Goal: Task Accomplishment & Management: Use online tool/utility

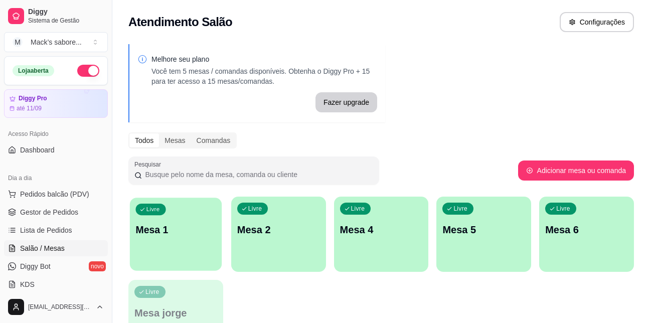
click at [176, 208] on div "Livre Mesa 1" at bounding box center [176, 228] width 92 height 61
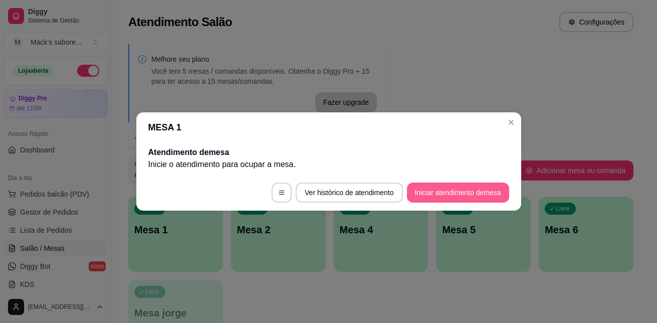
click at [460, 193] on button "Iniciar atendimento de mesa" at bounding box center [458, 193] width 102 height 20
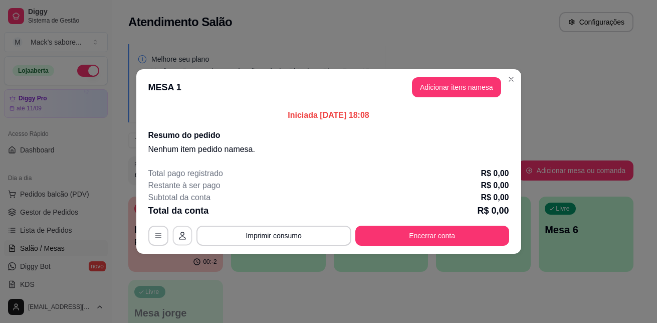
click at [182, 234] on icon "button" at bounding box center [183, 236] width 8 height 8
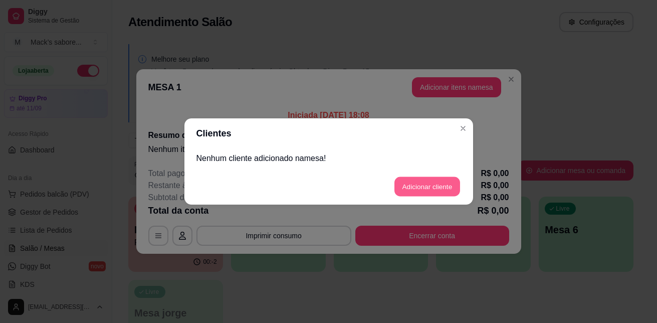
click at [412, 183] on button "Adicionar cliente" at bounding box center [428, 187] width 66 height 20
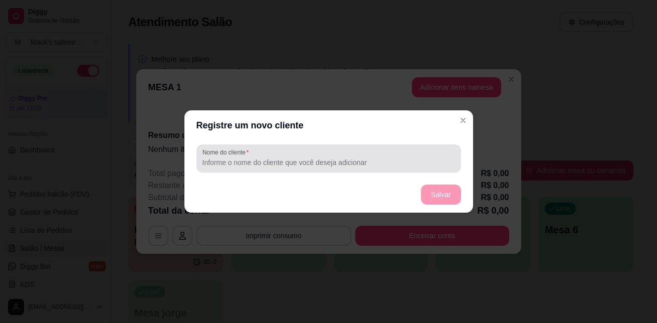
click at [347, 161] on input "Nome do cliente" at bounding box center [329, 162] width 253 height 10
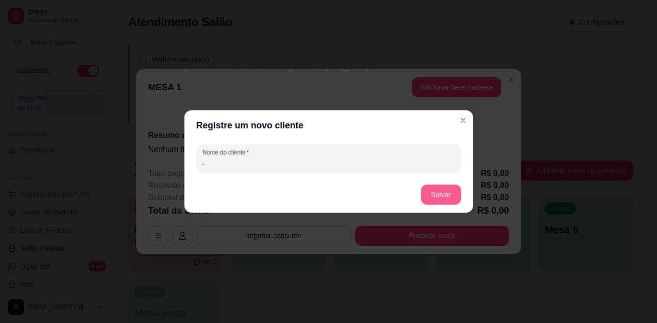
type input "."
click at [440, 197] on button "Salvar" at bounding box center [441, 195] width 39 height 20
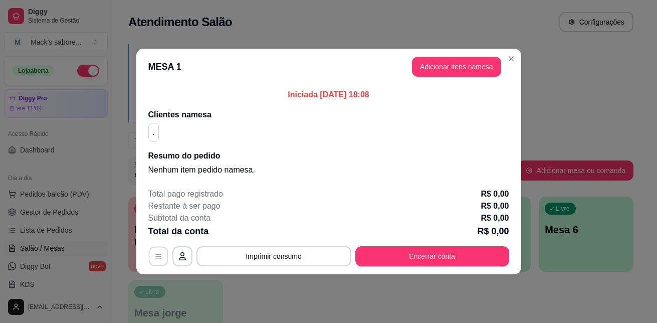
click at [159, 254] on icon "button" at bounding box center [158, 256] width 6 height 5
click at [458, 76] on button "Adicionar itens na mesa" at bounding box center [456, 67] width 89 height 20
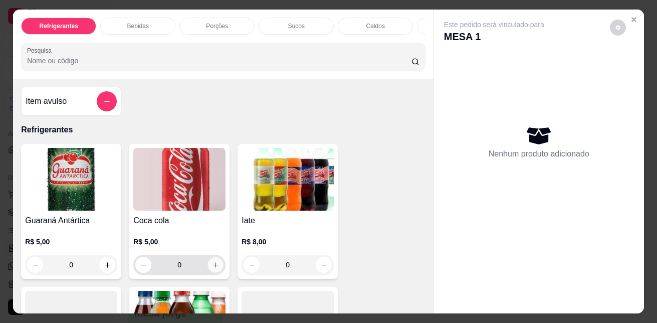
click at [213, 267] on icon "increase-product-quantity" at bounding box center [215, 264] width 5 height 5
type input "1"
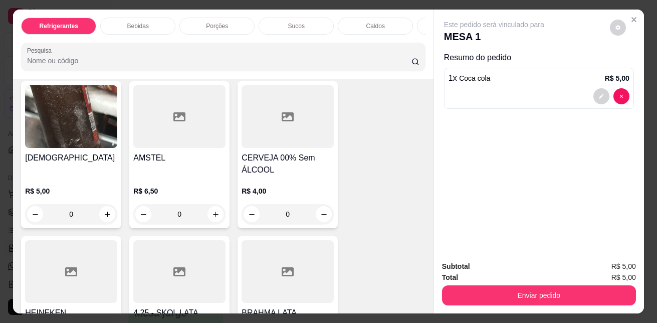
scroll to position [513, 0]
click at [214, 214] on icon "increase-product-quantity" at bounding box center [216, 214] width 8 height 8
type input "1"
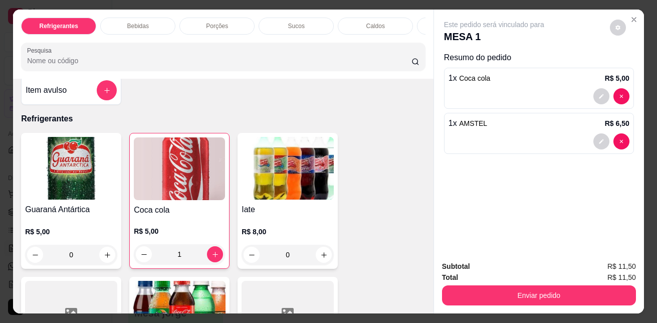
scroll to position [0, 0]
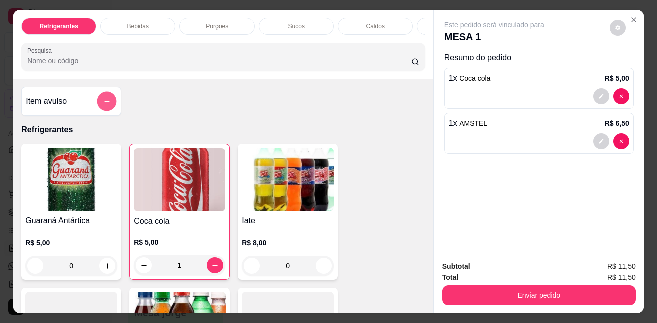
click at [105, 104] on icon "add-separate-item" at bounding box center [107, 102] width 8 height 8
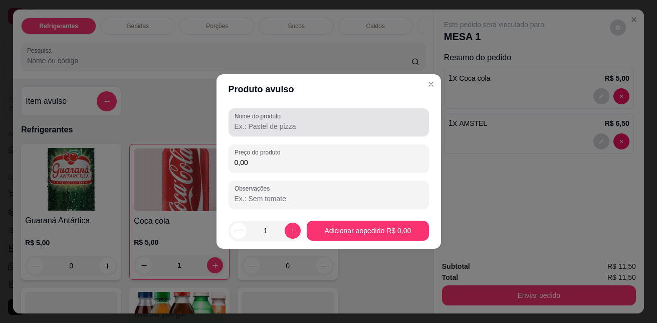
click at [329, 120] on div at bounding box center [329, 122] width 189 height 20
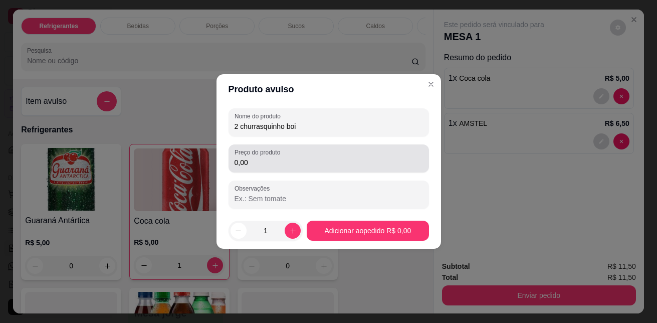
type input "2 churrasquinho boi"
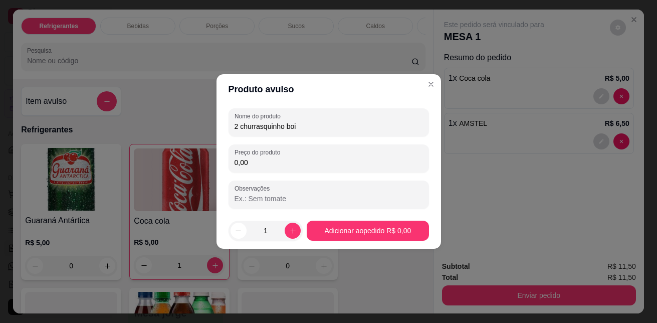
click at [317, 158] on input "0,00" at bounding box center [329, 162] width 189 height 10
type input "16,00"
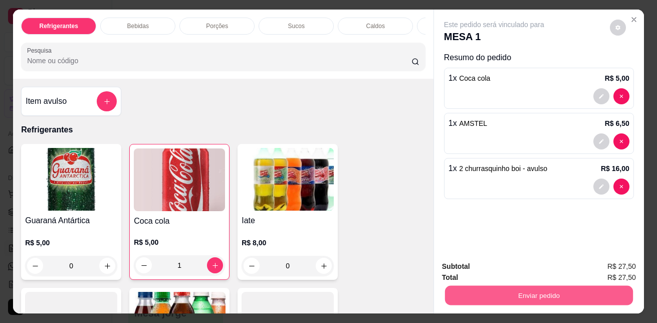
click at [518, 292] on button "Enviar pedido" at bounding box center [539, 295] width 188 height 20
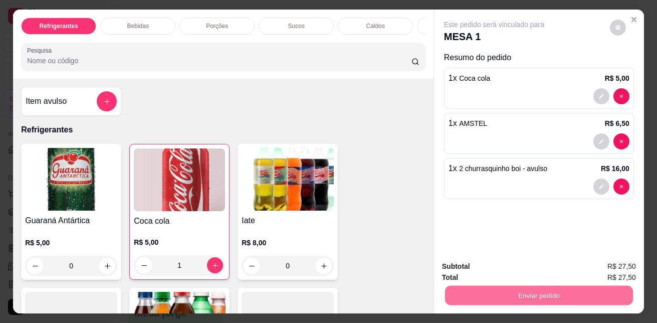
click at [597, 271] on button "Sim, quero registrar" at bounding box center [601, 266] width 72 height 19
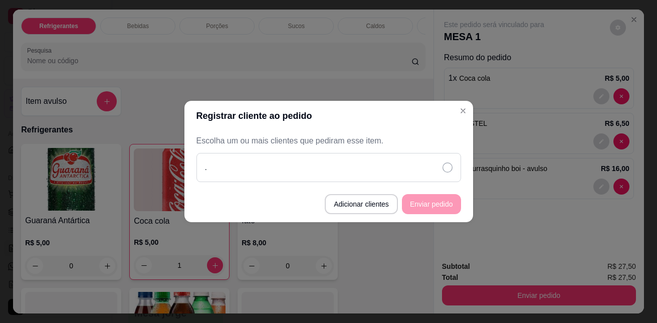
click at [443, 174] on div "." at bounding box center [329, 167] width 265 height 29
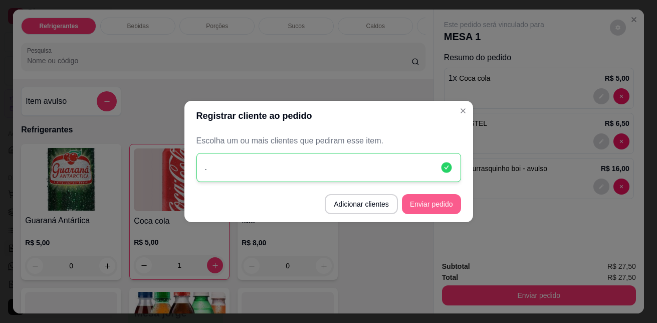
click at [438, 204] on button "Enviar pedido" at bounding box center [431, 204] width 59 height 20
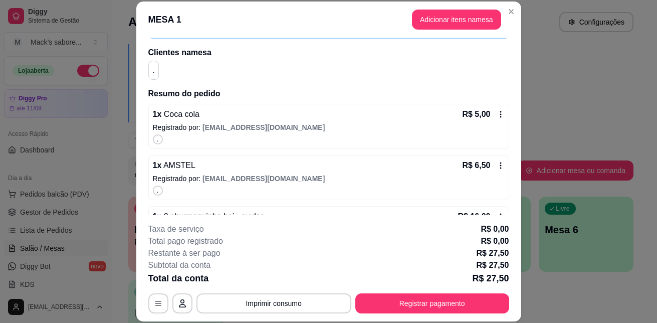
scroll to position [110, 0]
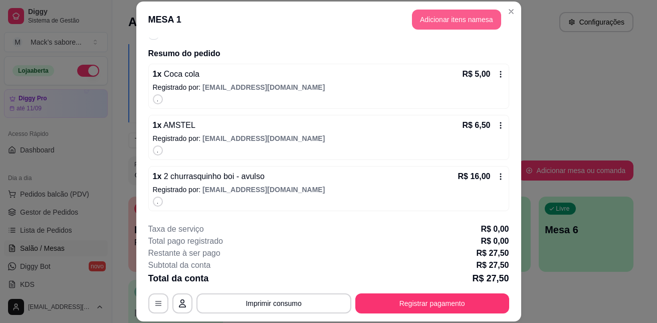
click at [417, 25] on button "Adicionar itens na mesa" at bounding box center [456, 20] width 89 height 20
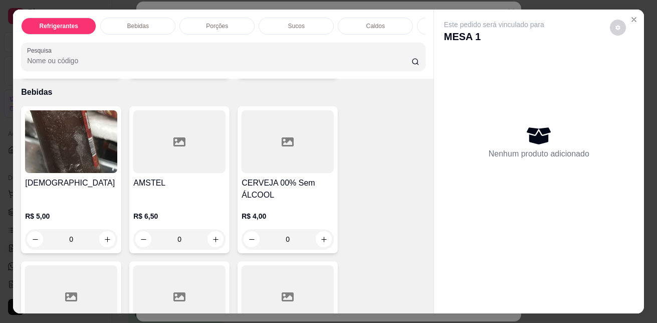
scroll to position [487, 0]
click at [212, 243] on icon "increase-product-quantity" at bounding box center [216, 239] width 8 height 8
type input "1"
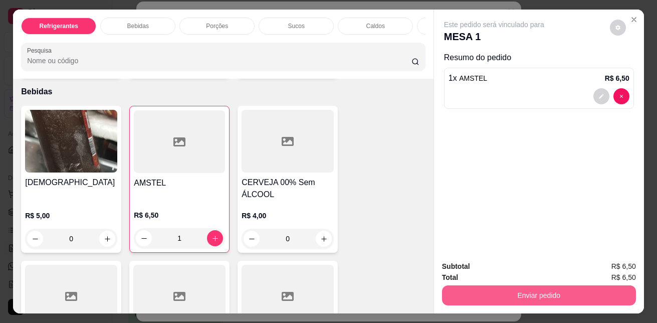
click at [477, 300] on button "Enviar pedido" at bounding box center [539, 295] width 194 height 20
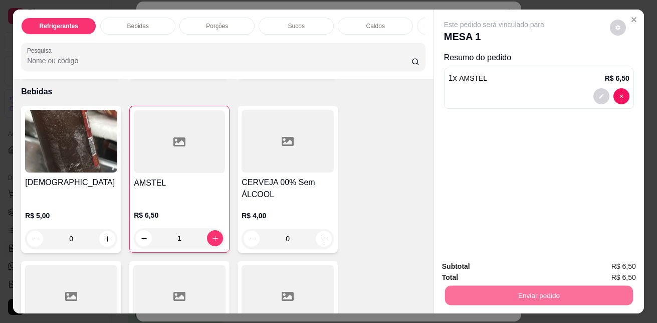
click at [621, 262] on button "Sim, quero registrar" at bounding box center [601, 266] width 72 height 19
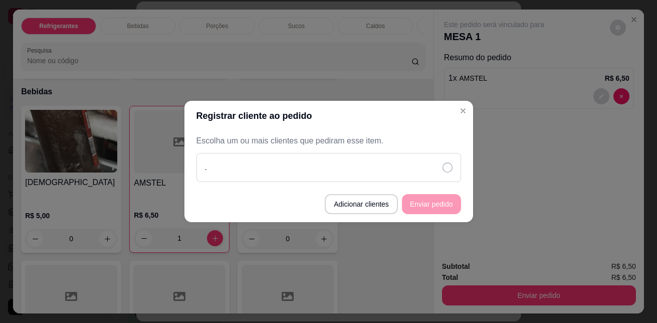
click at [452, 167] on icon at bounding box center [448, 167] width 10 height 10
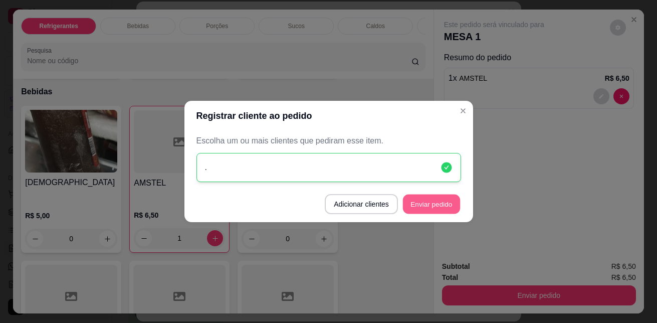
click at [446, 205] on button "Enviar pedido" at bounding box center [431, 205] width 57 height 20
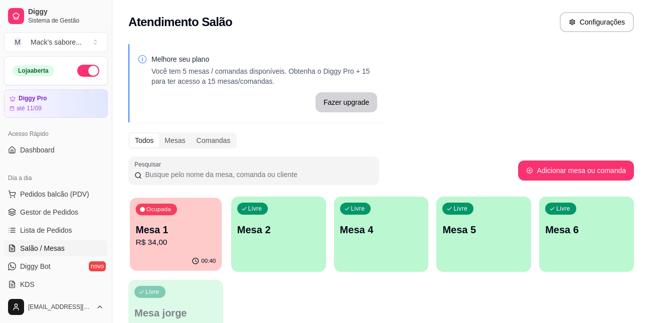
click at [160, 240] on p "R$ 34,00" at bounding box center [175, 243] width 80 height 12
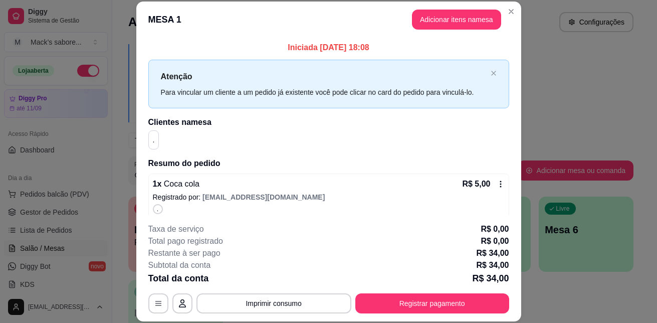
scroll to position [31, 0]
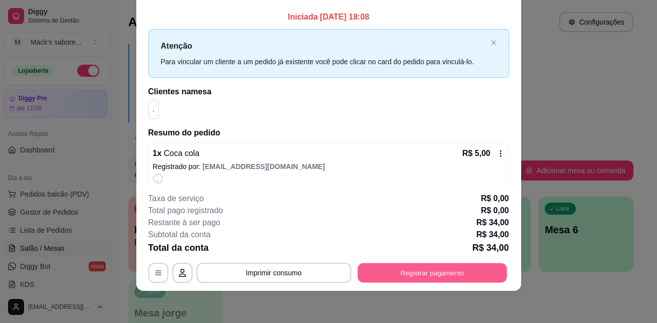
click at [395, 280] on button "Registrar pagamento" at bounding box center [432, 273] width 149 height 20
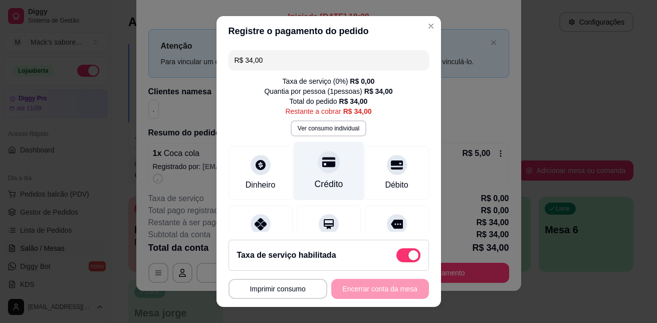
click at [319, 172] on div at bounding box center [329, 162] width 22 height 22
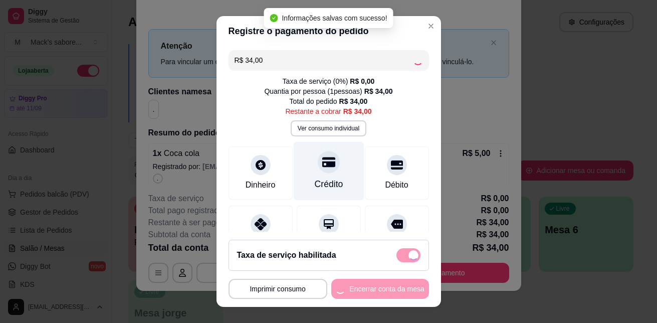
type input "R$ 0,00"
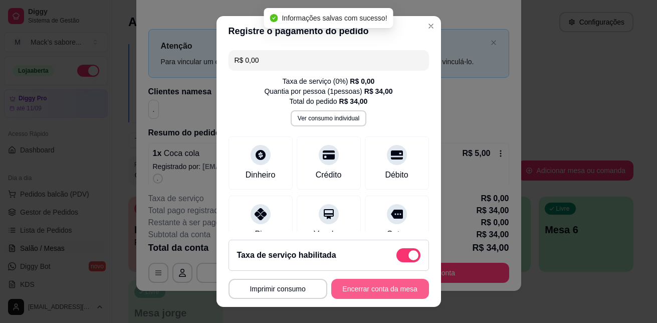
click at [378, 290] on button "Encerrar conta da mesa" at bounding box center [381, 289] width 98 height 20
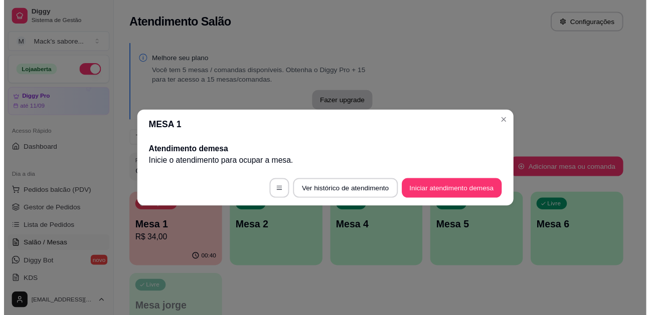
scroll to position [0, 0]
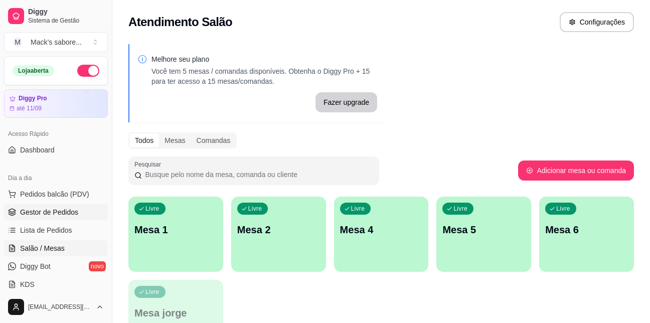
click at [79, 209] on link "Gestor de Pedidos" at bounding box center [56, 212] width 104 height 16
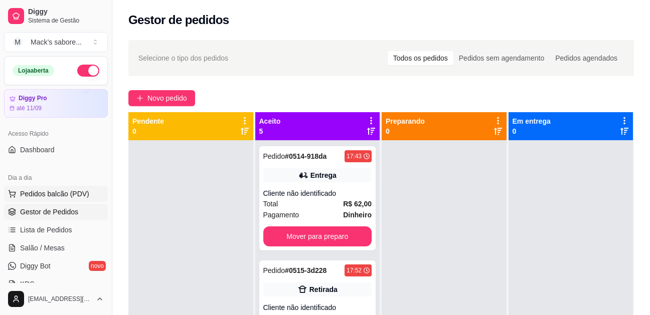
click at [46, 195] on span "Pedidos balcão (PDV)" at bounding box center [54, 194] width 69 height 10
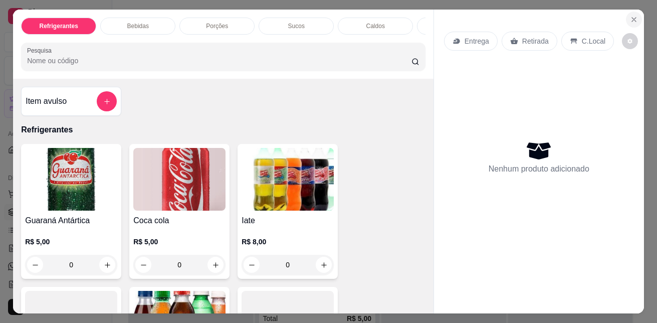
click at [630, 18] on icon "Close" at bounding box center [634, 20] width 8 height 8
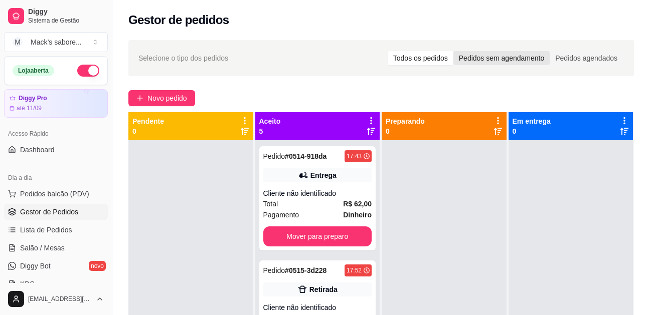
click at [545, 58] on div "Pedidos sem agendamento" at bounding box center [501, 58] width 96 height 14
click at [453, 51] on input "Pedidos sem agendamento" at bounding box center [453, 51] width 0 height 0
click at [578, 54] on div "Pedidos agendados" at bounding box center [586, 58] width 73 height 14
click at [550, 51] on input "Pedidos agendados" at bounding box center [550, 51] width 0 height 0
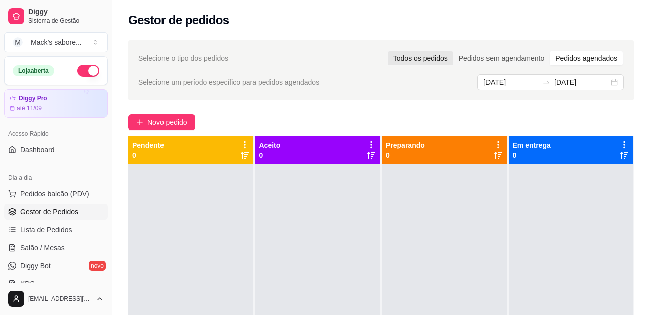
click at [453, 63] on div "Todos os pedidos" at bounding box center [421, 58] width 66 height 14
click at [388, 51] on input "Todos os pedidos" at bounding box center [388, 51] width 0 height 0
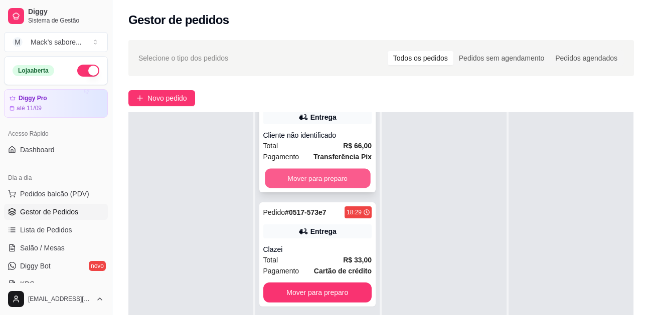
click at [329, 171] on button "Mover para preparo" at bounding box center [317, 179] width 105 height 20
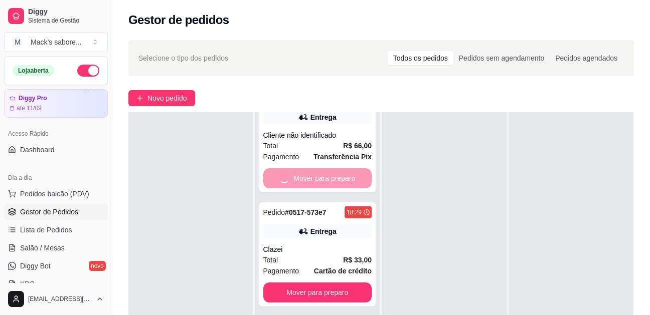
scroll to position [144, 0]
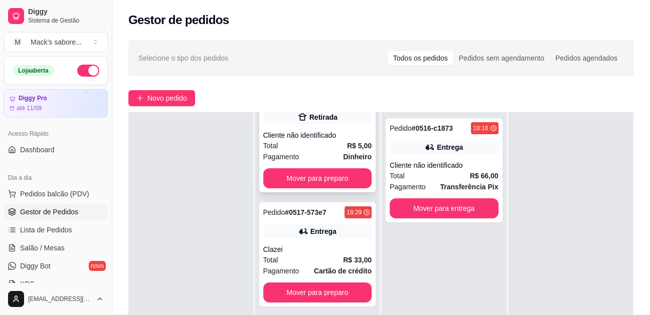
click at [330, 167] on div "Pedido # 0515-3d228 17:52 Retirada Cliente não identificado Total R$ 5,00 Pagam…" at bounding box center [317, 140] width 117 height 104
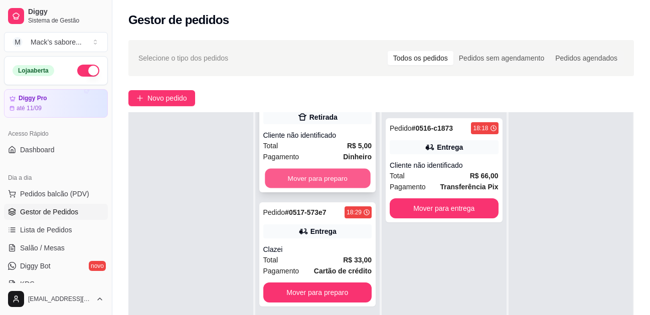
click at [318, 179] on button "Mover para preparo" at bounding box center [317, 179] width 105 height 20
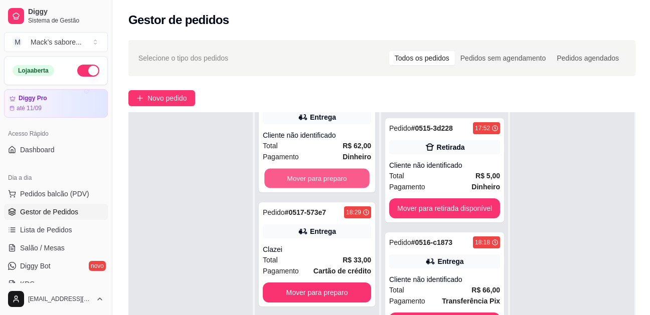
click at [318, 179] on button "Mover para preparo" at bounding box center [316, 179] width 105 height 20
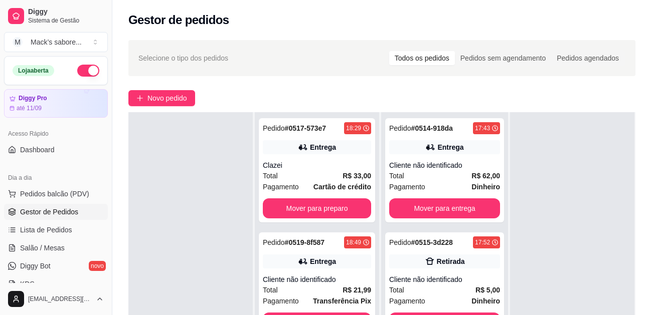
scroll to position [0, 0]
click at [311, 194] on div "Pedido # 0517-573e7 18:29 Entrega Clazei Total R$ 33,00 Pagamento Cartão de cré…" at bounding box center [317, 170] width 116 height 104
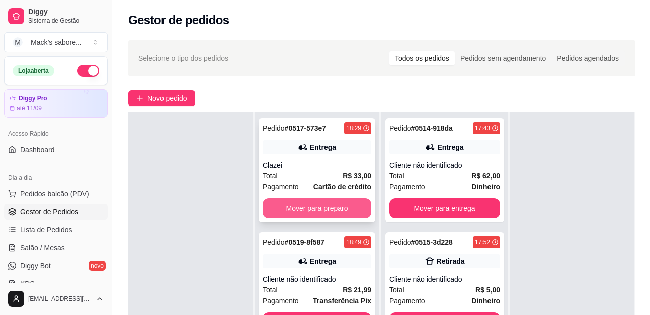
click at [312, 212] on button "Mover para preparo" at bounding box center [317, 209] width 108 height 20
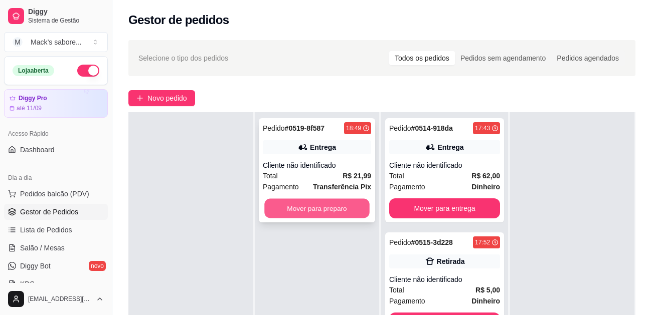
click at [310, 213] on button "Mover para preparo" at bounding box center [316, 209] width 105 height 20
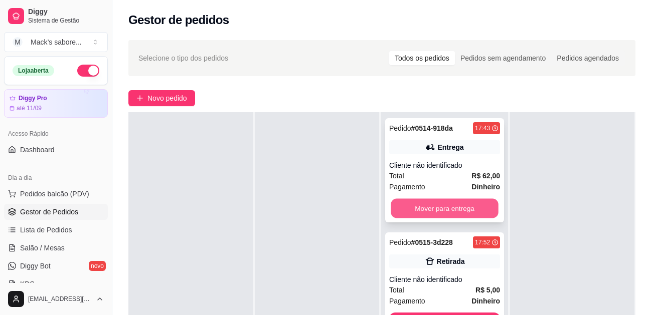
click at [439, 206] on button "Mover para entrega" at bounding box center [444, 209] width 107 height 20
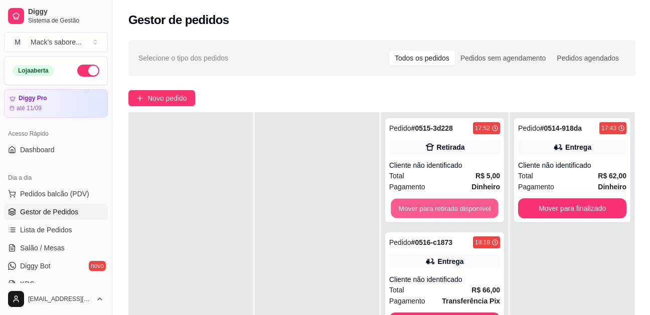
click at [439, 206] on button "Mover para retirada disponível" at bounding box center [444, 209] width 107 height 20
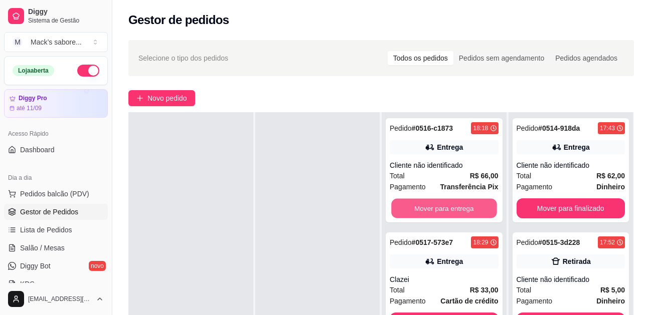
click at [439, 206] on button "Mover para entrega" at bounding box center [443, 209] width 105 height 20
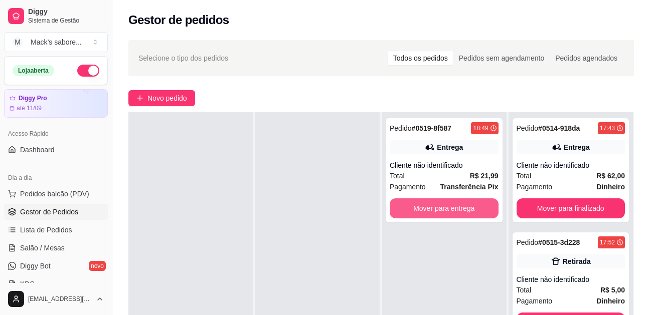
click at [439, 206] on button "Mover para entrega" at bounding box center [444, 209] width 109 height 20
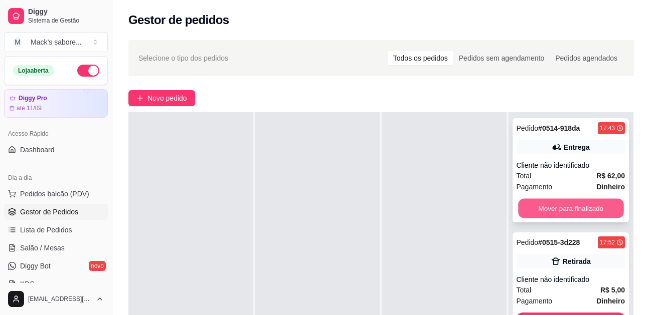
click at [570, 209] on button "Mover para finalizado" at bounding box center [570, 209] width 105 height 20
click at [573, 208] on button "Mover para finalizado" at bounding box center [570, 209] width 105 height 20
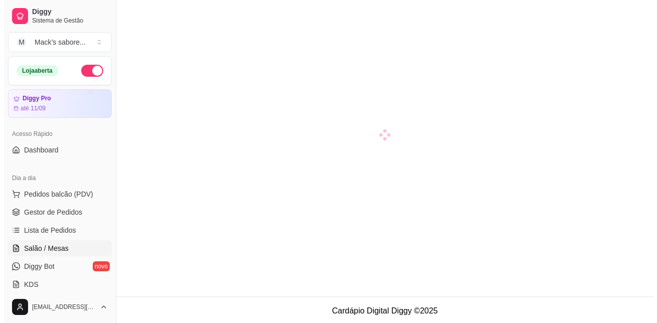
scroll to position [29, 0]
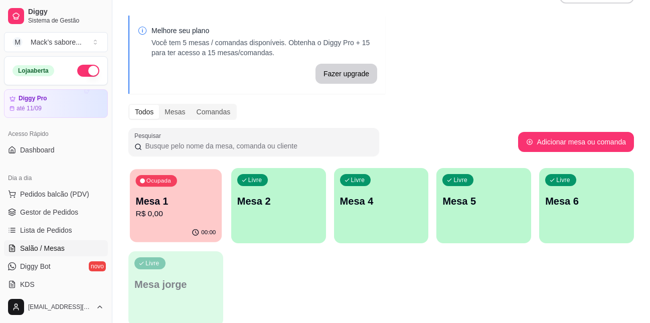
click at [183, 199] on p "Mesa 1" at bounding box center [175, 202] width 80 height 14
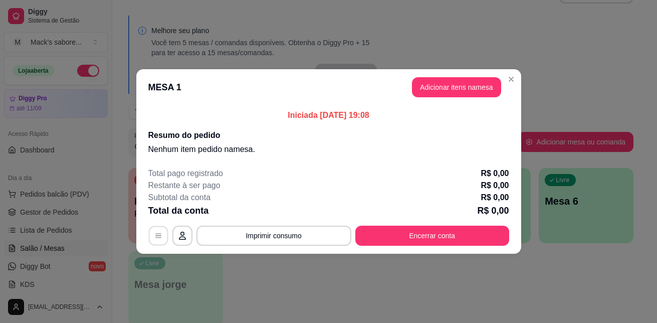
click at [162, 233] on icon "button" at bounding box center [158, 236] width 8 height 8
click at [478, 87] on button "Adicionar itens na mesa" at bounding box center [457, 88] width 86 height 20
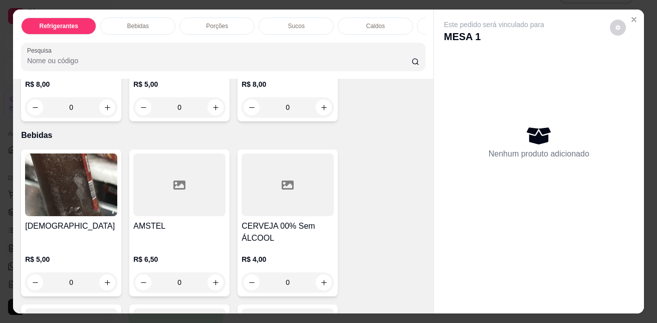
scroll to position [444, 0]
click at [212, 284] on icon "increase-product-quantity" at bounding box center [216, 282] width 8 height 8
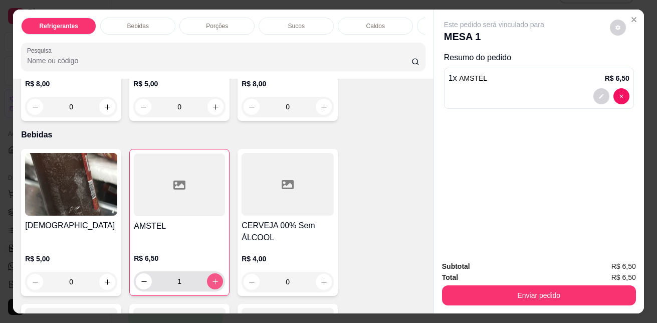
click at [212, 284] on icon "increase-product-quantity" at bounding box center [216, 282] width 8 height 8
type input "4"
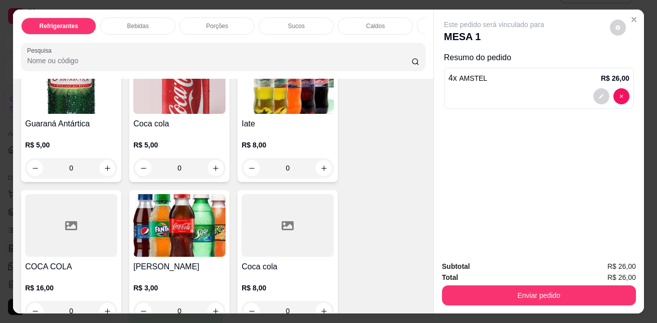
scroll to position [96, 0]
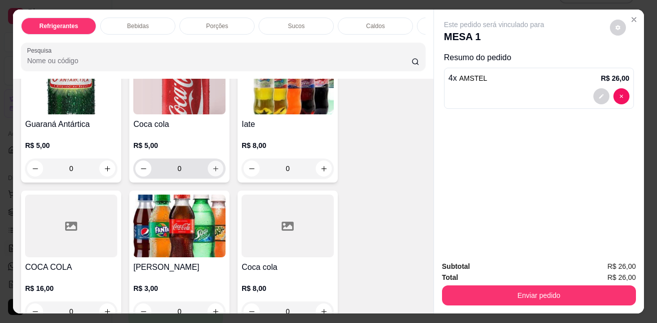
click at [212, 173] on icon "increase-product-quantity" at bounding box center [216, 169] width 8 height 8
type input "1"
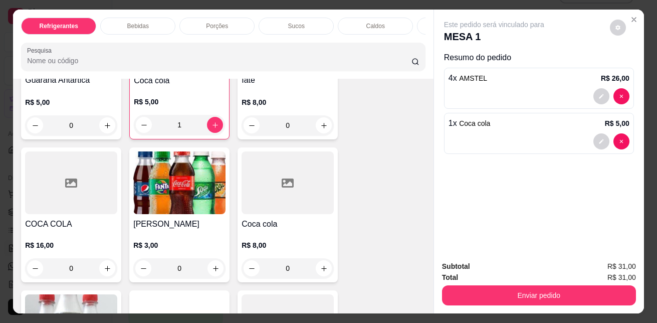
scroll to position [0, 0]
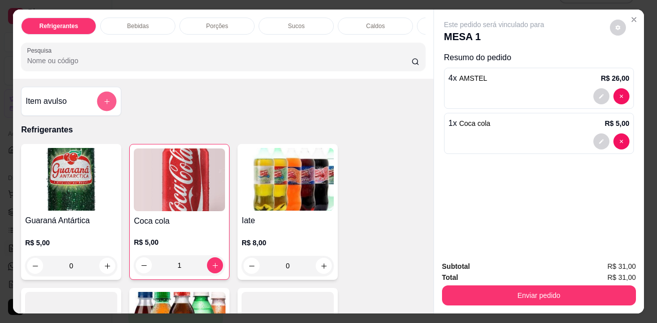
click at [103, 105] on icon "add-separate-item" at bounding box center [107, 102] width 8 height 8
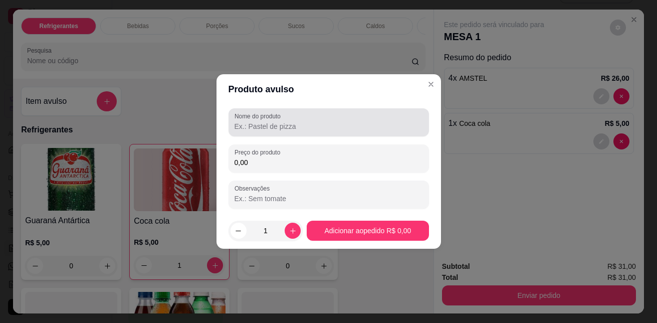
click at [260, 125] on input "Nome do produto" at bounding box center [329, 126] width 189 height 10
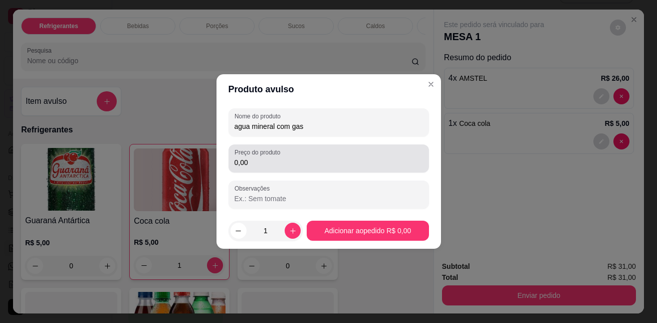
type input "agua mineral com gas"
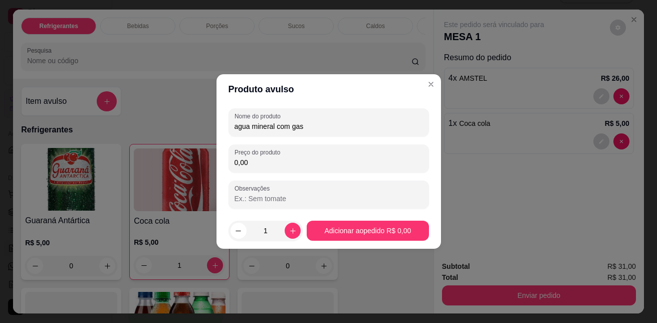
click at [302, 160] on input "0,00" at bounding box center [329, 162] width 189 height 10
type input "4,50"
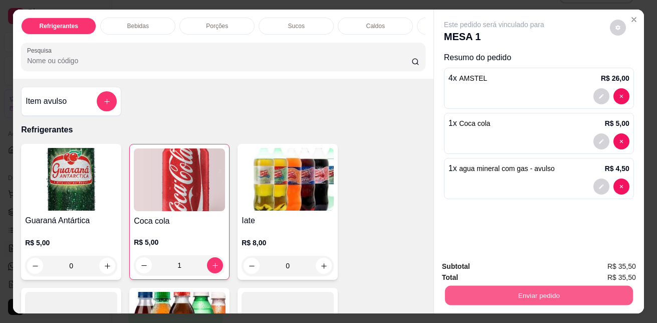
click at [492, 285] on button "Enviar pedido" at bounding box center [539, 295] width 188 height 20
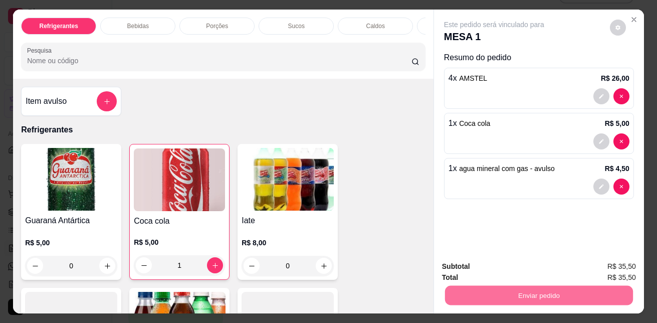
click at [588, 269] on button "Sim, quero registrar" at bounding box center [601, 266] width 75 height 19
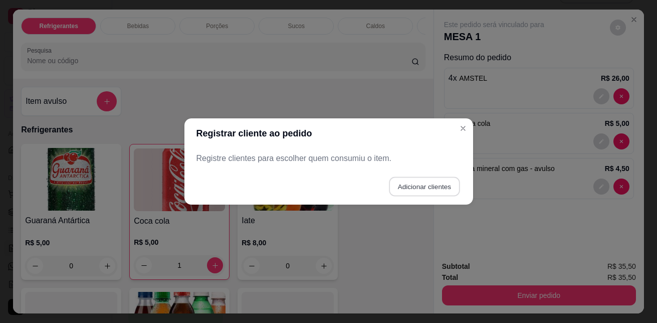
click at [417, 193] on button "Adicionar clientes" at bounding box center [424, 187] width 71 height 20
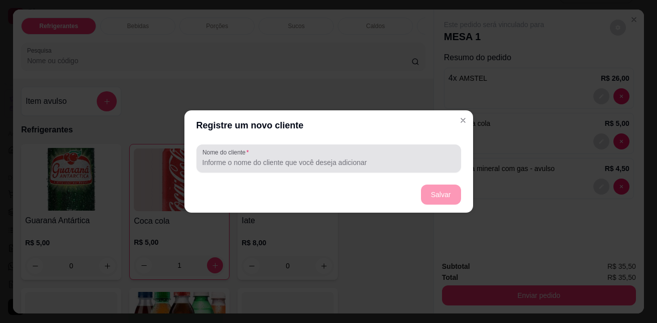
click at [365, 159] on input "Nome do cliente" at bounding box center [329, 162] width 253 height 10
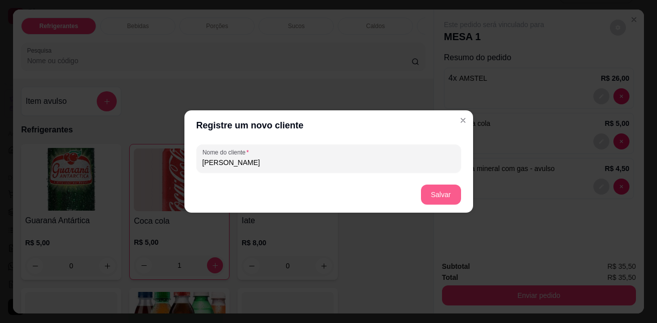
type input "[PERSON_NAME]"
click at [450, 197] on button "Salvar" at bounding box center [441, 195] width 39 height 20
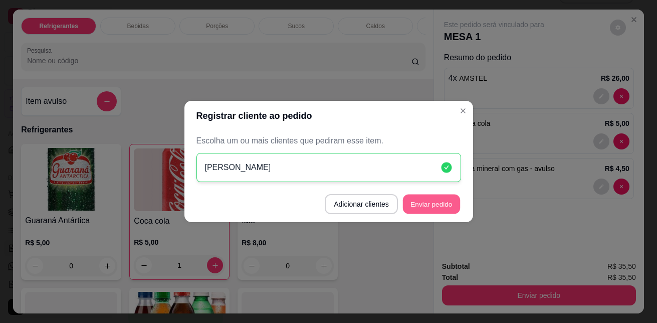
click at [456, 205] on button "Enviar pedido" at bounding box center [431, 205] width 57 height 20
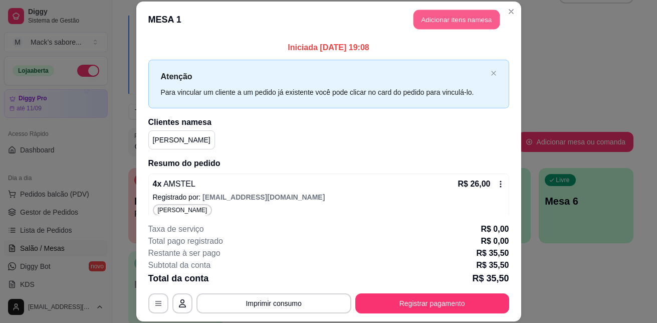
click at [444, 25] on button "Adicionar itens na mesa" at bounding box center [457, 20] width 86 height 20
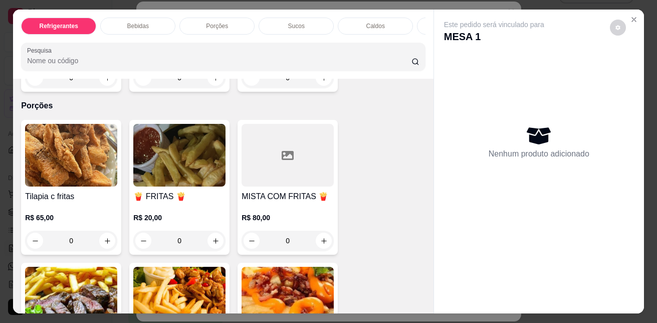
scroll to position [808, 0]
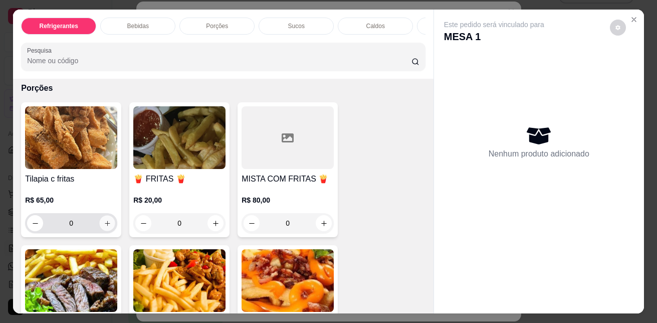
click at [104, 227] on icon "increase-product-quantity" at bounding box center [108, 224] width 8 height 8
type input "1"
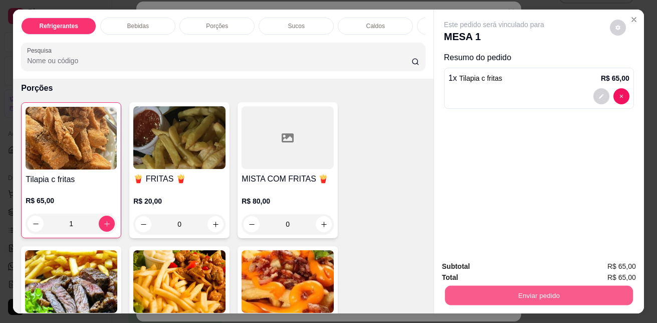
click at [483, 291] on button "Enviar pedido" at bounding box center [539, 295] width 188 height 20
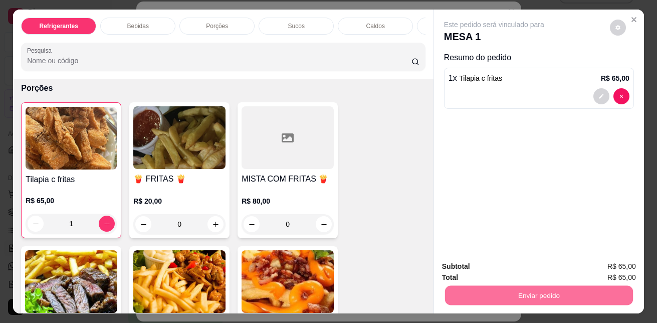
click at [619, 268] on button "Sim, quero registrar" at bounding box center [601, 266] width 75 height 19
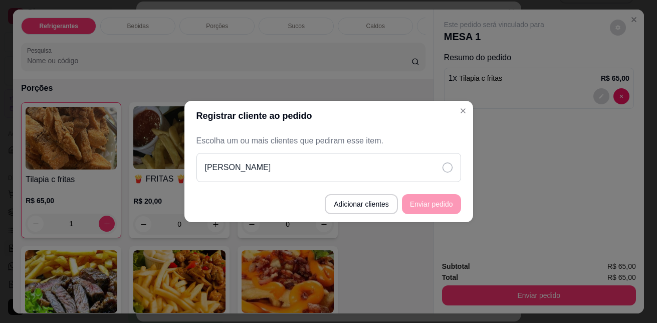
click at [418, 175] on div "[PERSON_NAME]" at bounding box center [329, 167] width 265 height 29
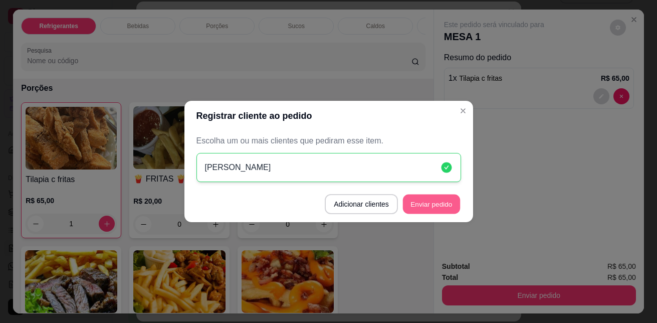
click at [428, 206] on button "Enviar pedido" at bounding box center [431, 205] width 57 height 20
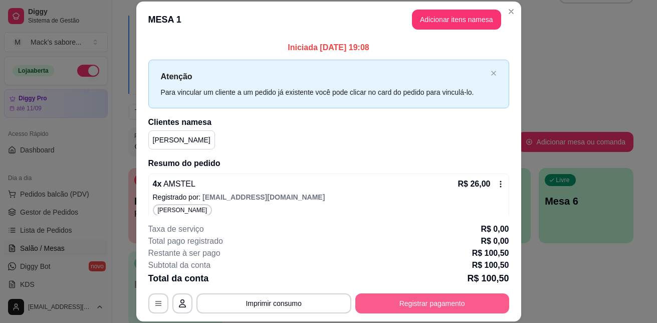
click at [436, 302] on button "Registrar pagamento" at bounding box center [433, 303] width 154 height 20
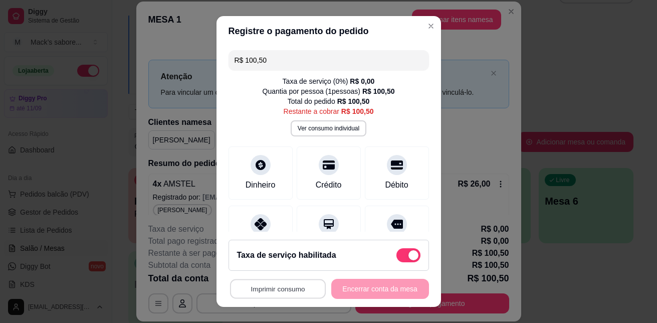
click at [285, 290] on button "Imprimir consumo" at bounding box center [278, 289] width 96 height 20
click at [429, 24] on icon "Close" at bounding box center [431, 26] width 4 height 4
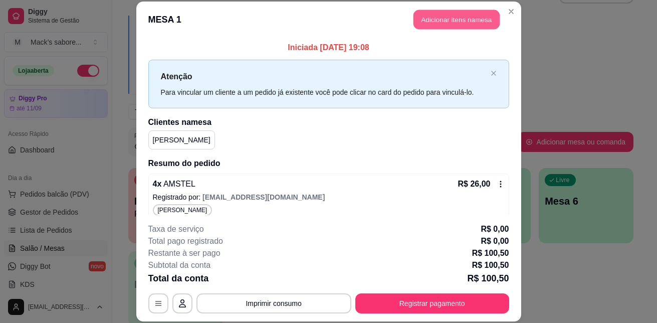
click at [423, 24] on button "Adicionar itens na mesa" at bounding box center [457, 20] width 86 height 20
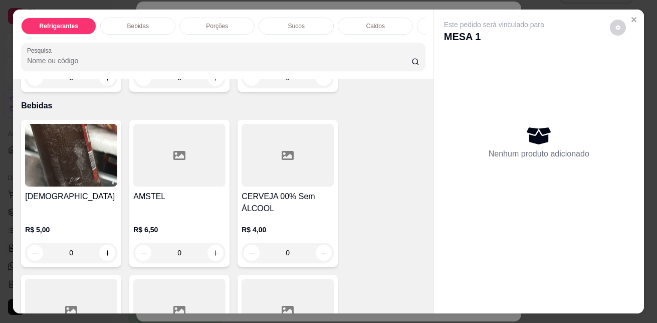
scroll to position [473, 0]
click at [212, 254] on icon "increase-product-quantity" at bounding box center [216, 253] width 8 height 8
type input "1"
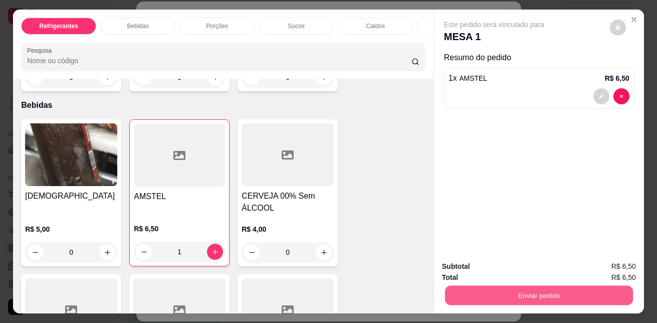
click at [476, 287] on button "Enviar pedido" at bounding box center [539, 295] width 188 height 20
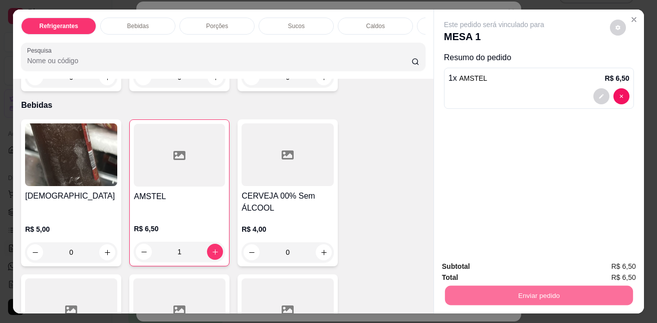
click at [590, 263] on button "Sim, quero registrar" at bounding box center [601, 266] width 75 height 19
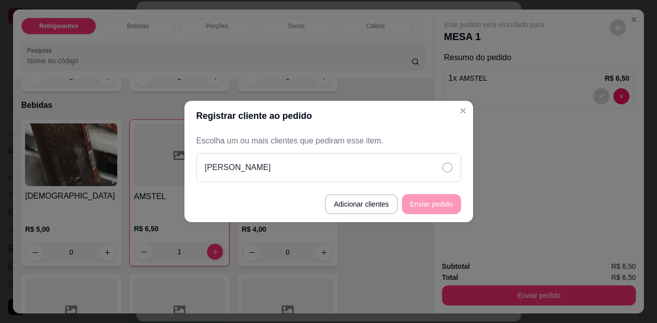
click at [447, 169] on icon at bounding box center [448, 167] width 10 height 10
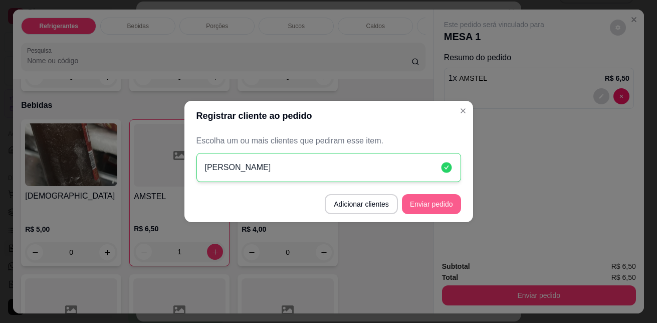
click at [441, 204] on button "Enviar pedido" at bounding box center [431, 204] width 59 height 20
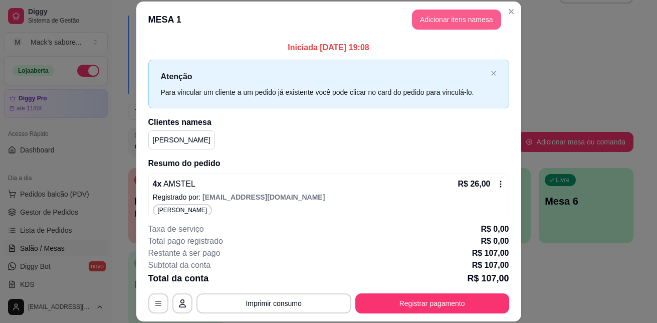
click at [473, 23] on button "Adicionar itens na mesa" at bounding box center [456, 20] width 89 height 20
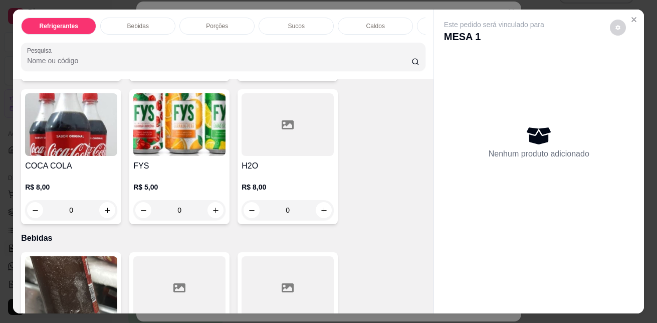
scroll to position [460, 0]
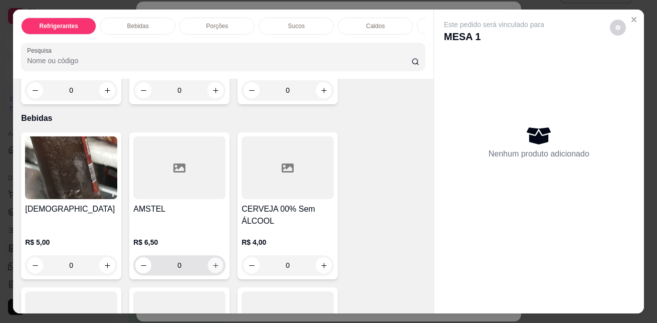
click at [212, 267] on icon "increase-product-quantity" at bounding box center [216, 266] width 8 height 8
type input "1"
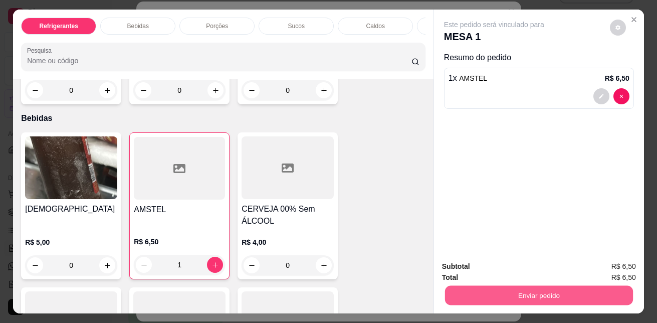
click at [548, 290] on button "Enviar pedido" at bounding box center [539, 295] width 188 height 20
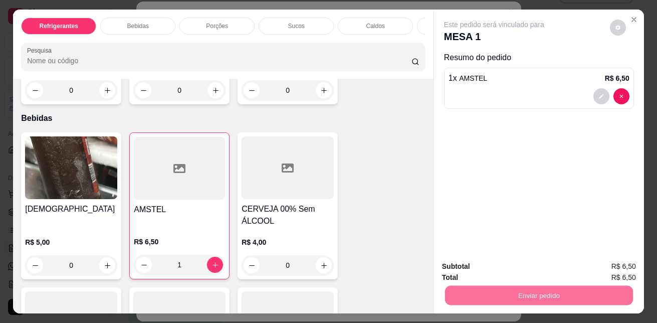
click at [612, 261] on button "Sim, quero registrar" at bounding box center [601, 266] width 72 height 19
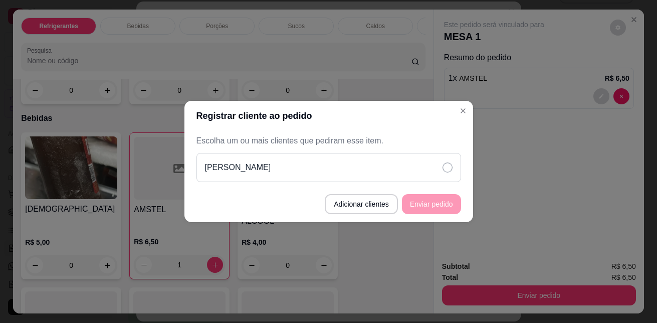
click at [451, 170] on icon at bounding box center [448, 167] width 10 height 10
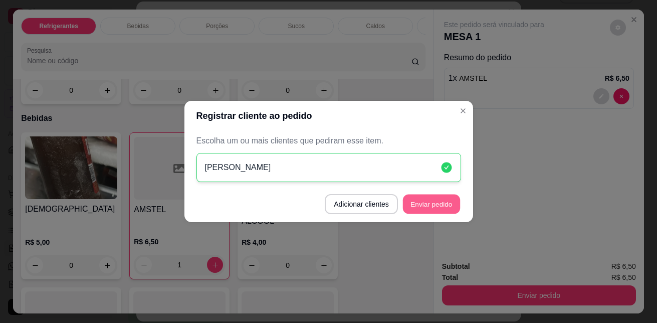
click at [452, 206] on button "Enviar pedido" at bounding box center [431, 205] width 57 height 20
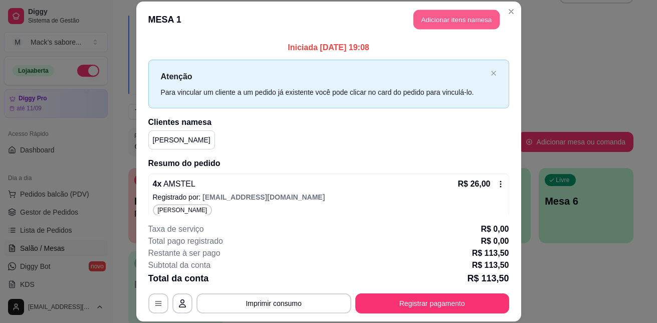
click at [435, 19] on button "Adicionar itens na mesa" at bounding box center [457, 20] width 86 height 20
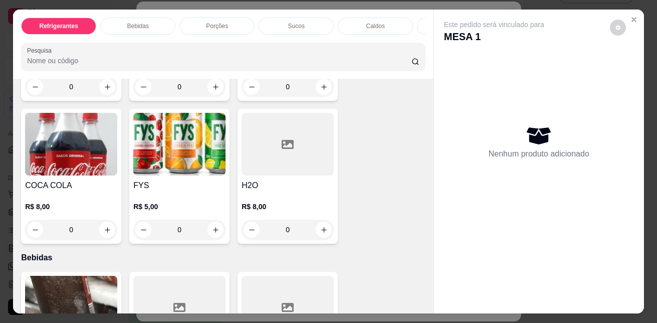
scroll to position [520, 0]
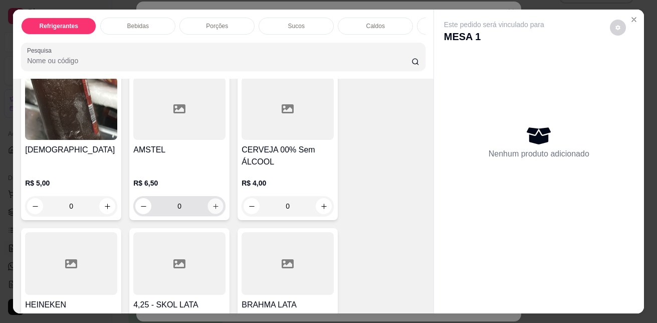
click at [213, 209] on icon "increase-product-quantity" at bounding box center [215, 206] width 5 height 5
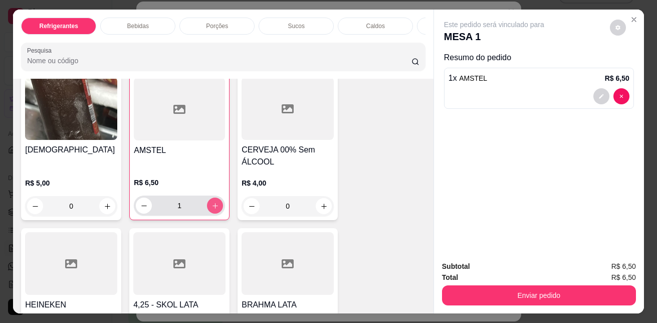
click at [213, 210] on icon "increase-product-quantity" at bounding box center [216, 206] width 8 height 8
type input "2"
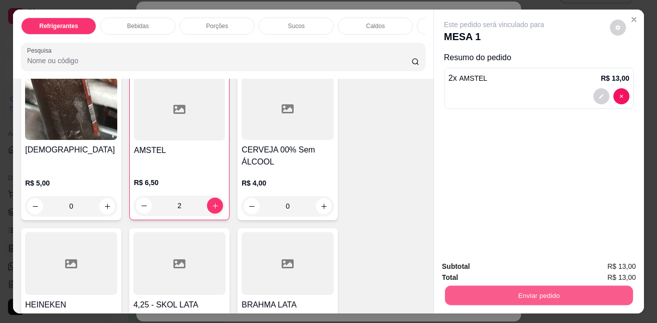
click at [546, 288] on button "Enviar pedido" at bounding box center [539, 295] width 188 height 20
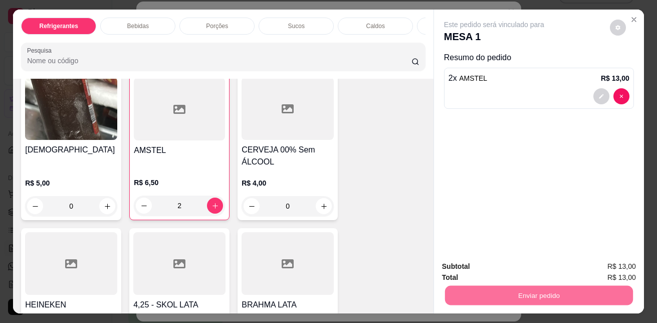
click at [602, 264] on button "Sim, quero registrar" at bounding box center [601, 266] width 75 height 19
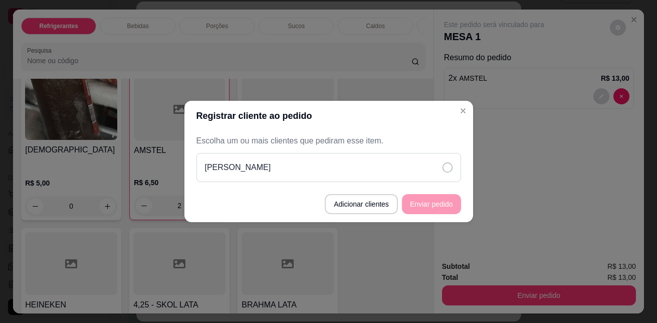
click at [450, 169] on icon at bounding box center [448, 167] width 10 height 10
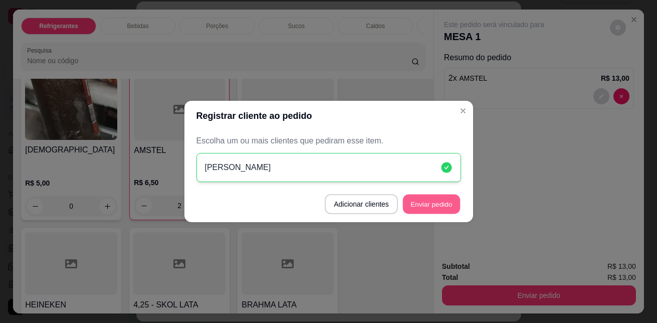
click at [424, 205] on button "Enviar pedido" at bounding box center [431, 205] width 57 height 20
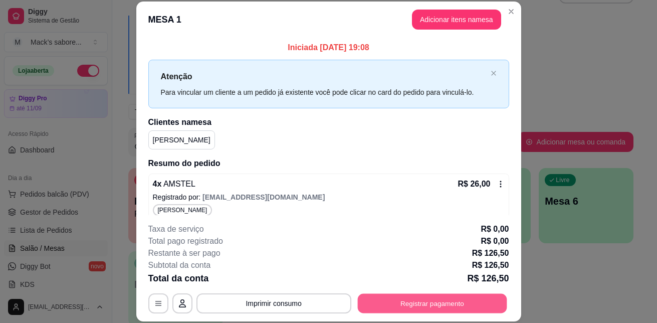
click at [455, 300] on button "Registrar pagamento" at bounding box center [432, 303] width 149 height 20
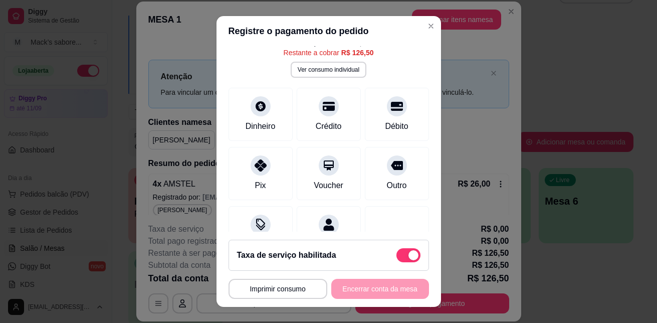
scroll to position [60, 0]
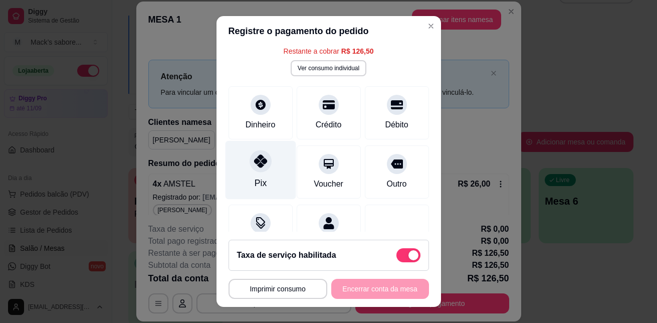
click at [254, 161] on icon at bounding box center [260, 160] width 13 height 13
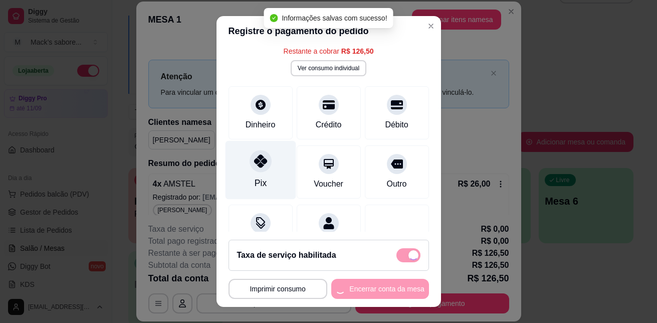
type input "R$ 0,00"
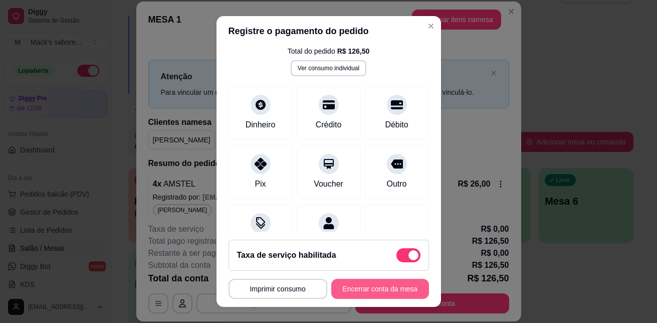
click at [367, 292] on button "Encerrar conta da mesa" at bounding box center [381, 289] width 98 height 20
